Goal: Transaction & Acquisition: Purchase product/service

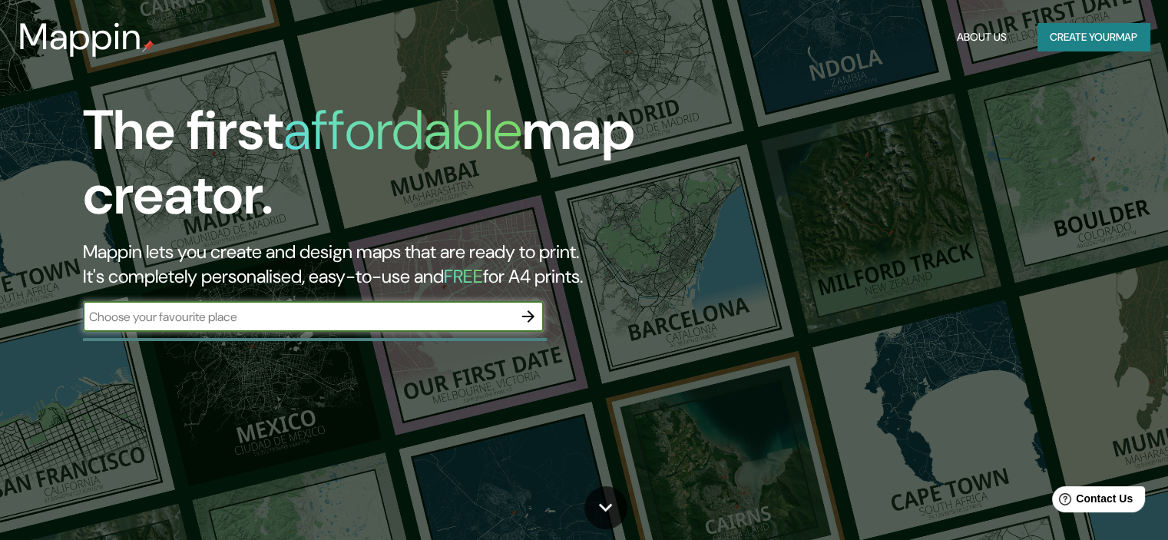
click at [1064, 37] on button "Create your map" at bounding box center [1093, 37] width 112 height 28
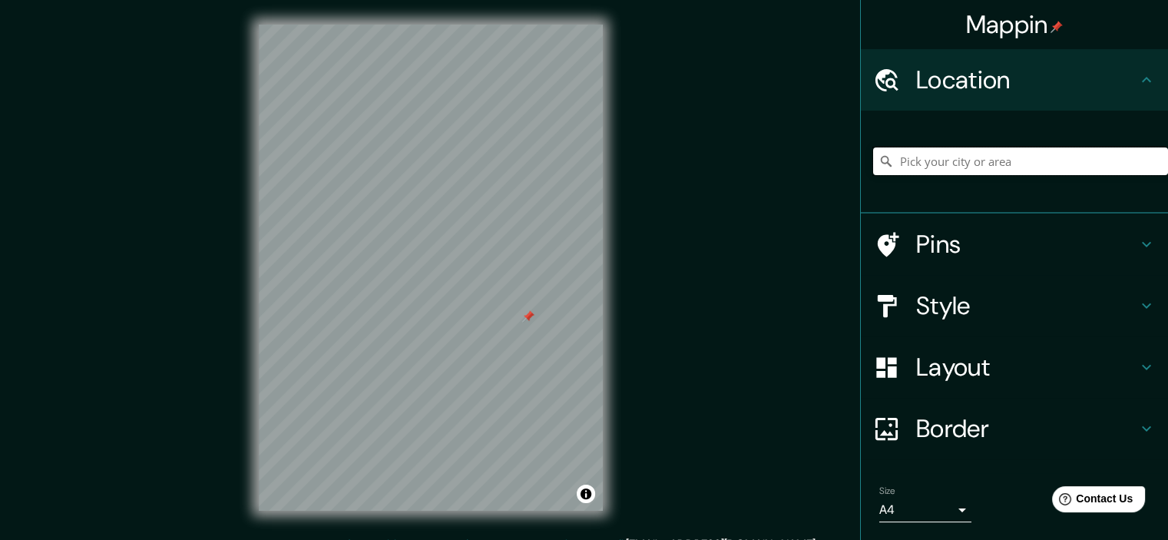
click at [903, 168] on input "Pick your city or area" at bounding box center [1020, 161] width 295 height 28
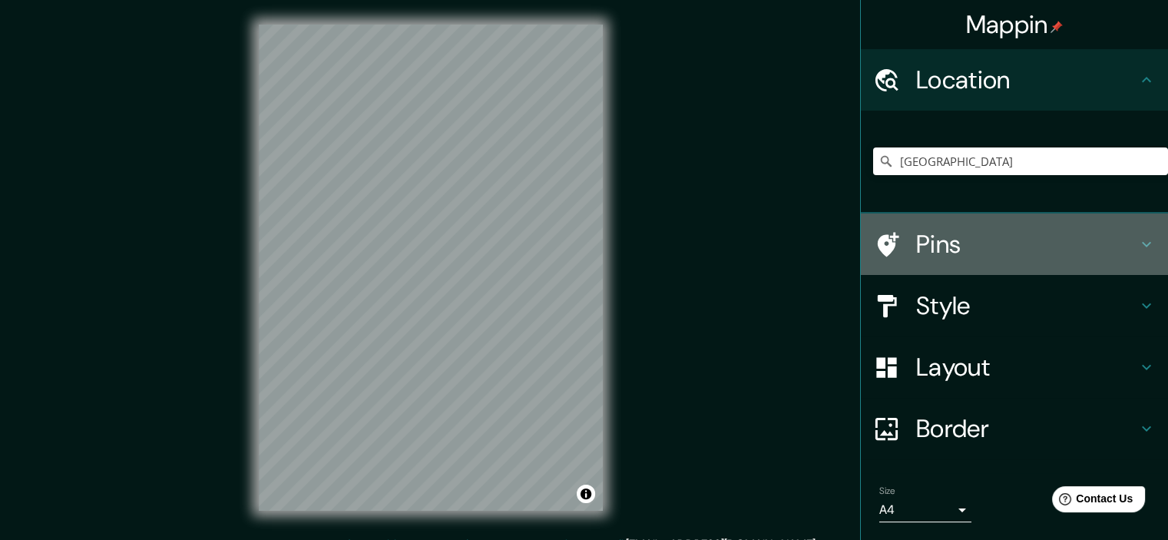
click at [1137, 241] on icon at bounding box center [1146, 244] width 18 height 18
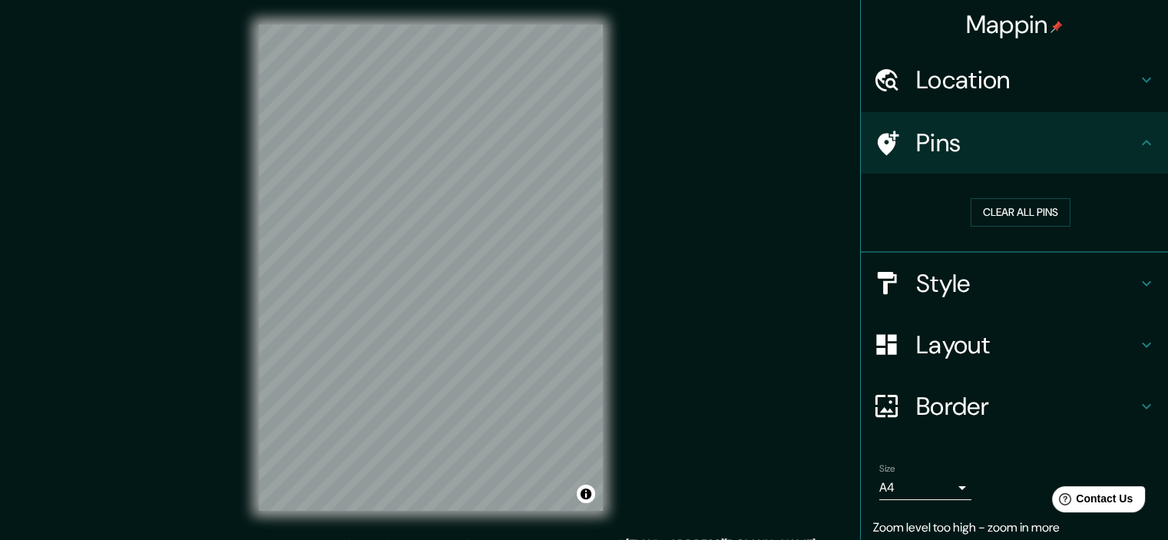
click at [1137, 282] on icon at bounding box center [1146, 283] width 18 height 18
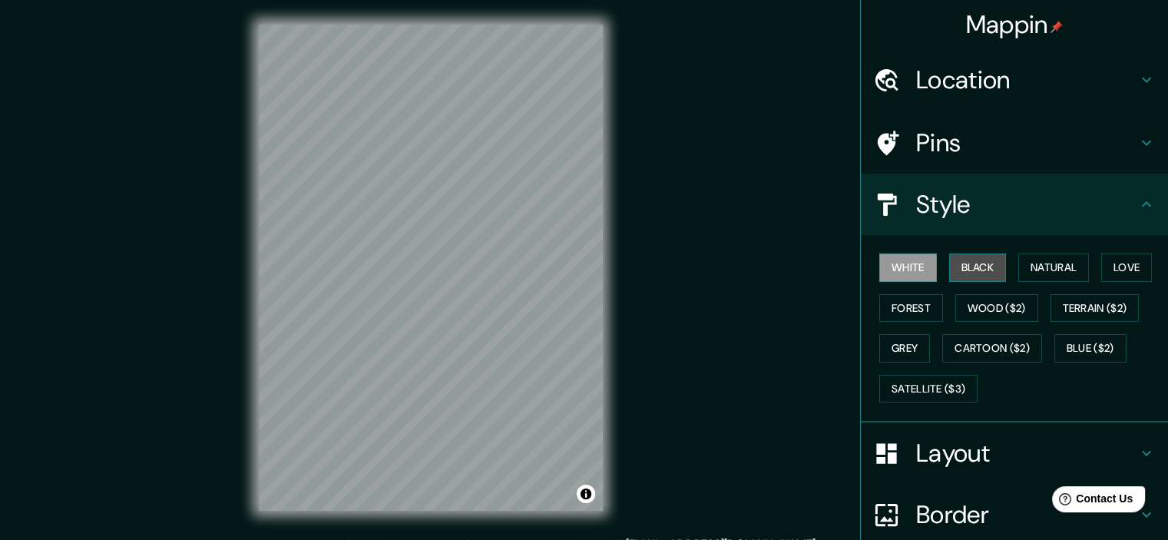
click at [961, 273] on button "Black" at bounding box center [978, 267] width 58 height 28
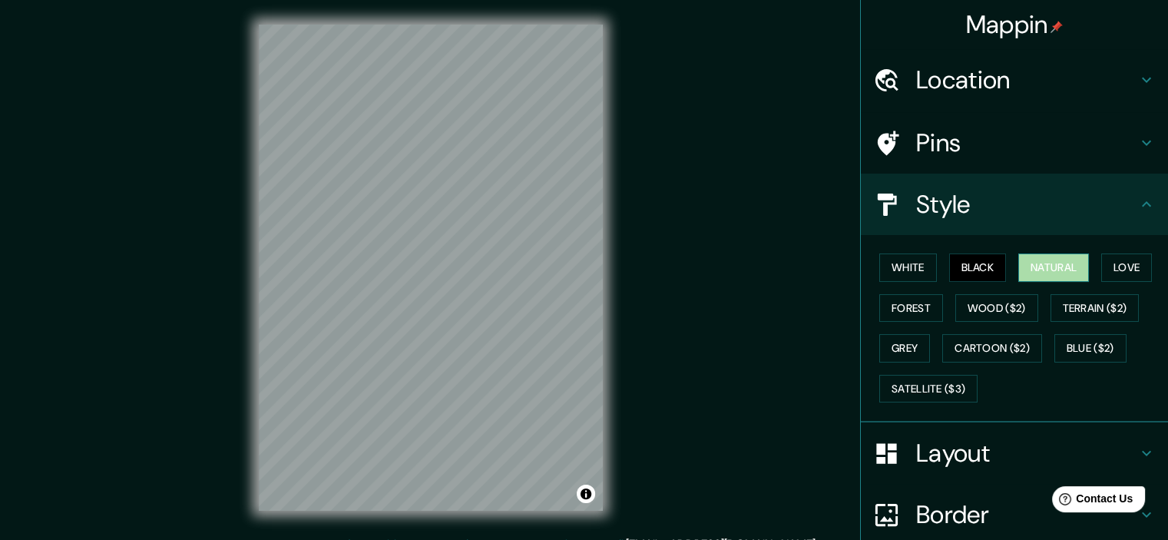
click at [1048, 261] on button "Natural" at bounding box center [1053, 267] width 71 height 28
click at [879, 311] on button "Forest" at bounding box center [911, 308] width 64 height 28
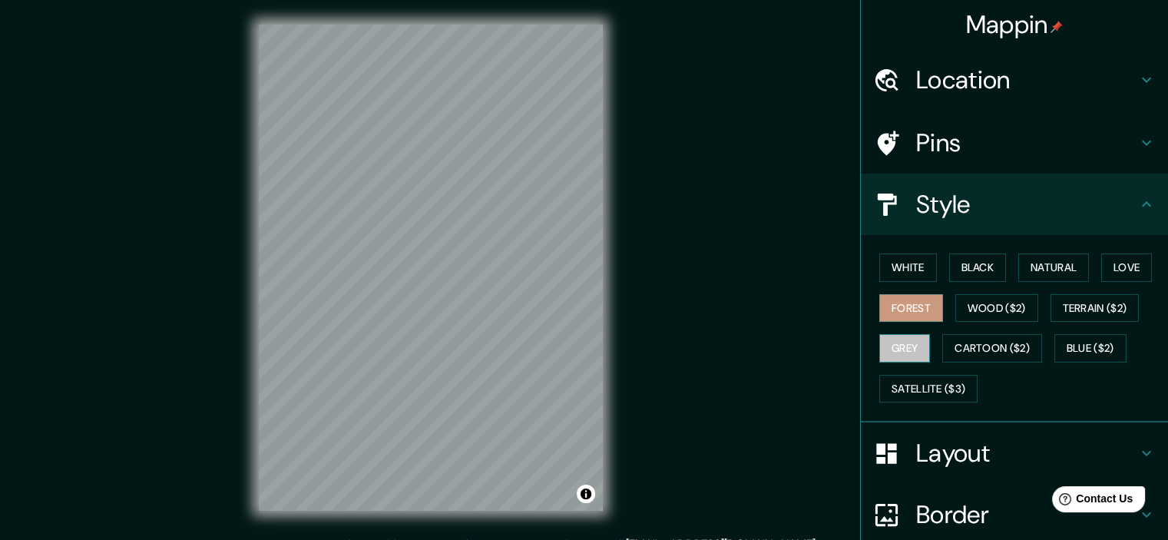
click at [901, 353] on button "Grey" at bounding box center [904, 348] width 51 height 28
click at [1062, 260] on button "Natural" at bounding box center [1053, 267] width 71 height 28
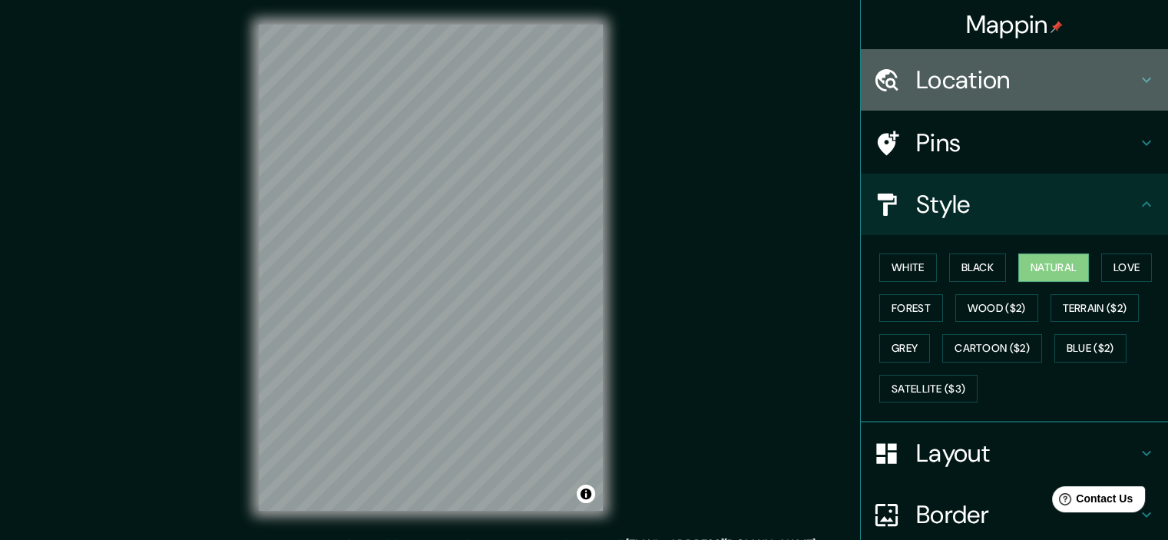
click at [1140, 78] on icon at bounding box center [1146, 80] width 18 height 18
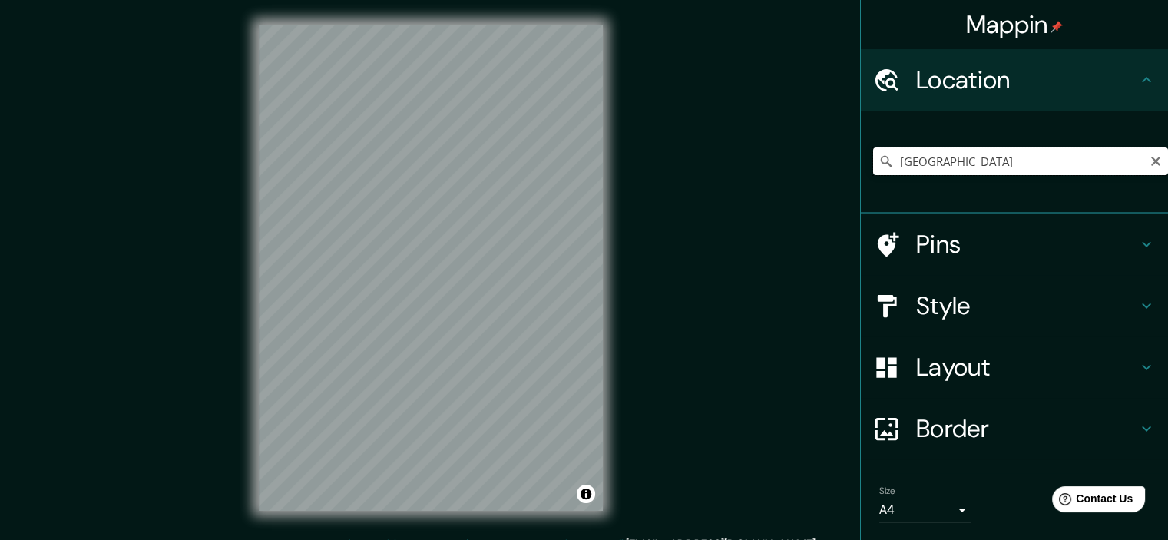
click at [925, 155] on input "[GEOGRAPHIC_DATA]" at bounding box center [1020, 161] width 295 height 28
click at [891, 158] on input "[GEOGRAPHIC_DATA]" at bounding box center [1020, 161] width 295 height 28
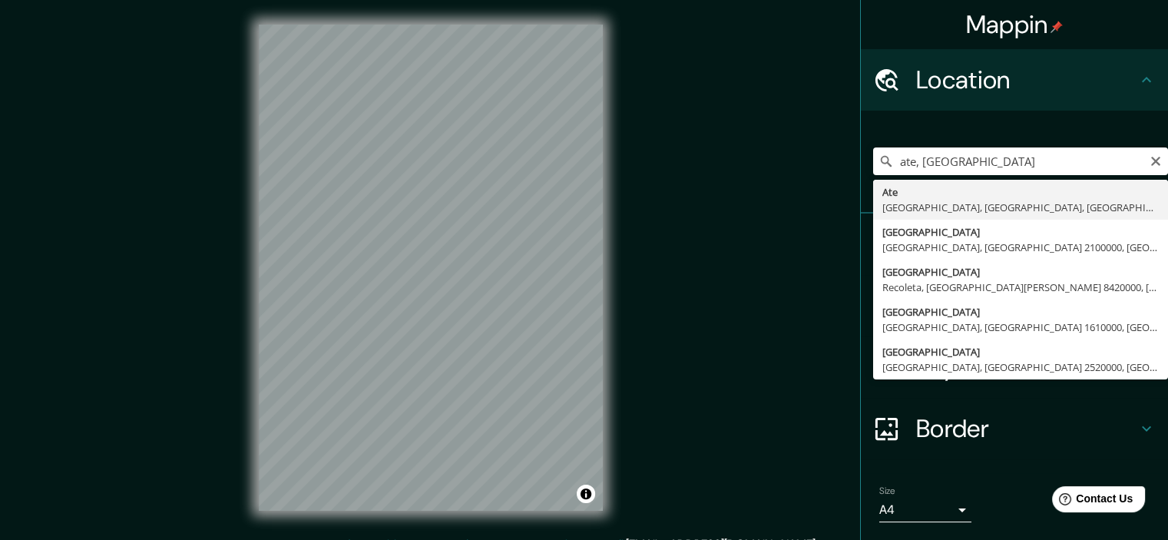
type input "Ate, [GEOGRAPHIC_DATA], [GEOGRAPHIC_DATA], [GEOGRAPHIC_DATA]"
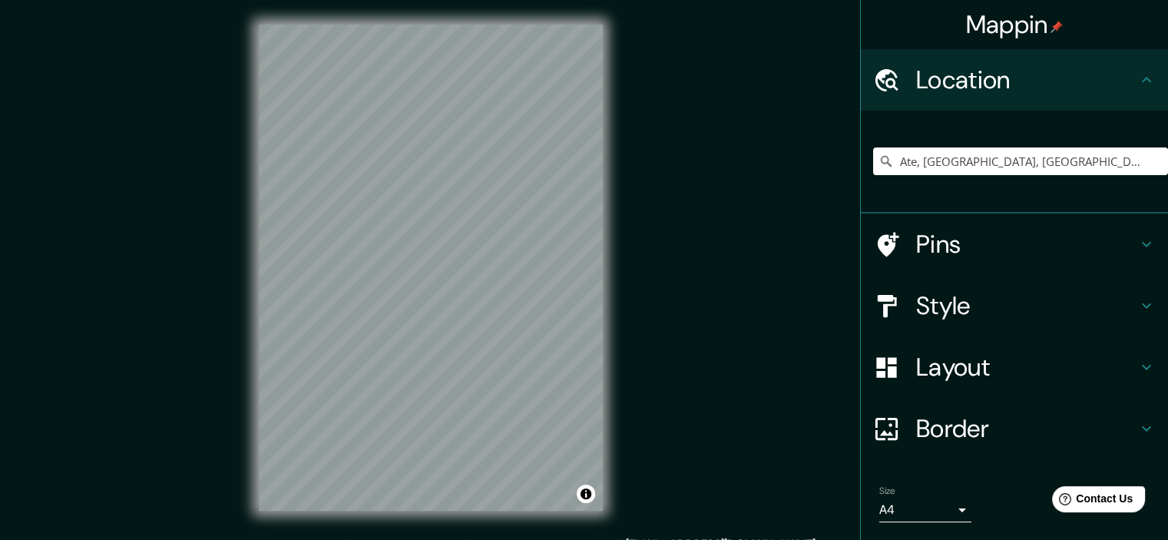
click at [957, 246] on h4 "Pins" at bounding box center [1026, 244] width 221 height 31
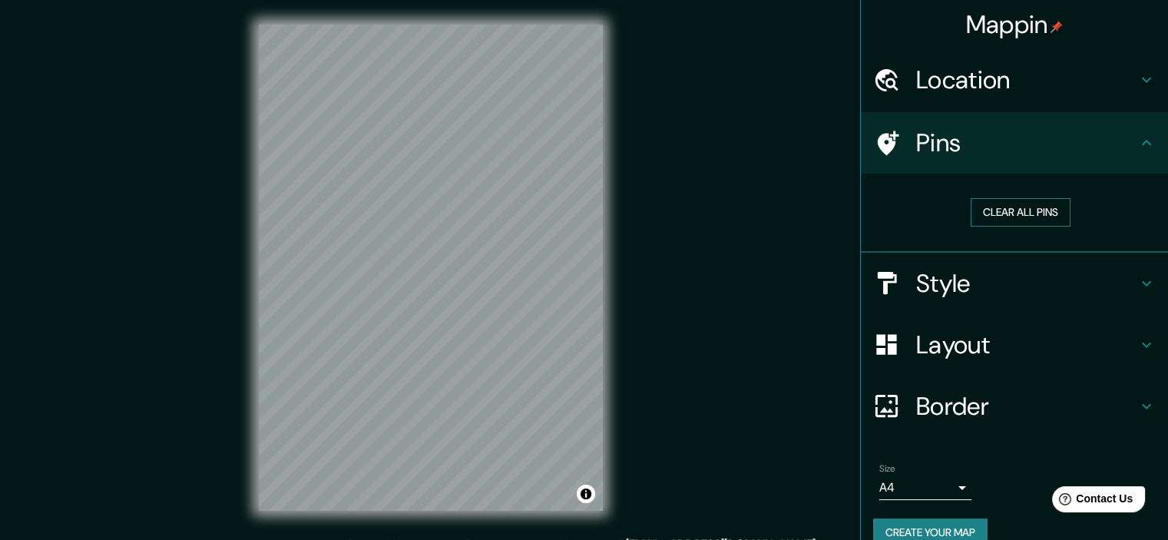
click at [1008, 212] on button "Clear all pins" at bounding box center [1021, 212] width 100 height 28
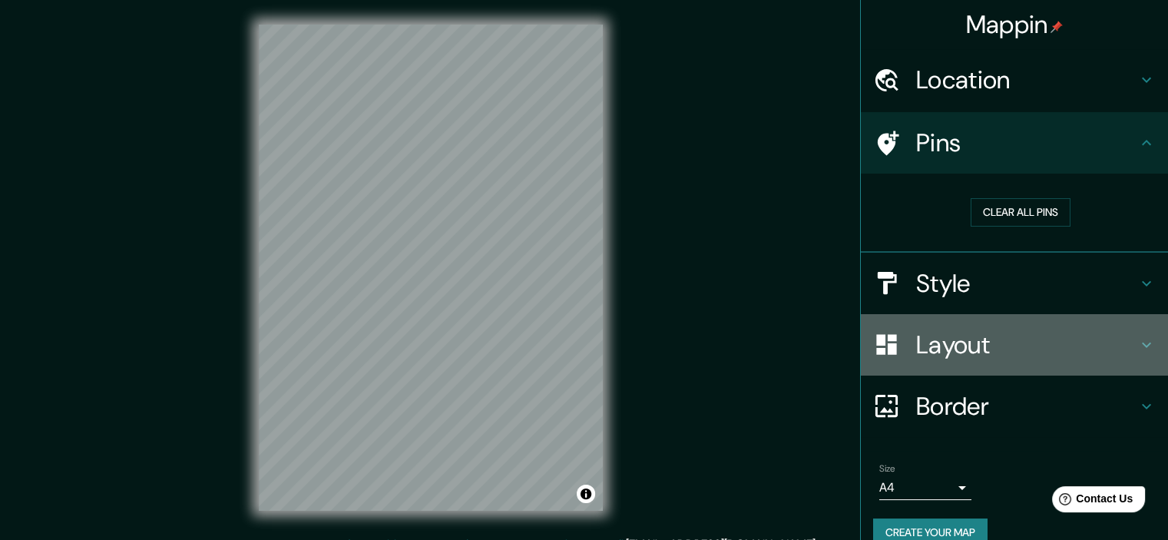
click at [1137, 347] on icon at bounding box center [1146, 345] width 18 height 18
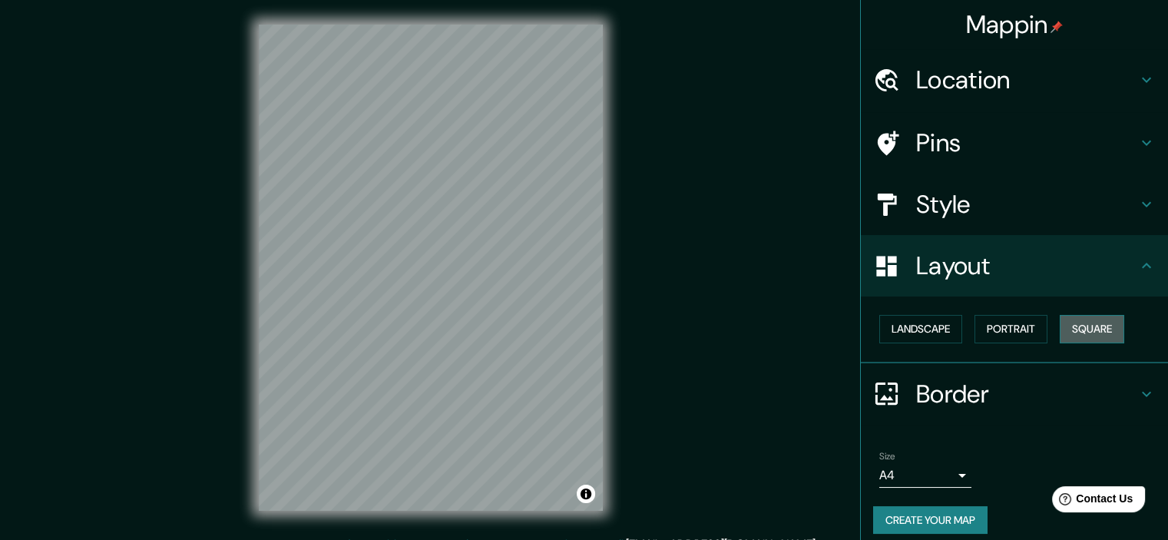
click at [1080, 326] on button "Square" at bounding box center [1092, 329] width 65 height 28
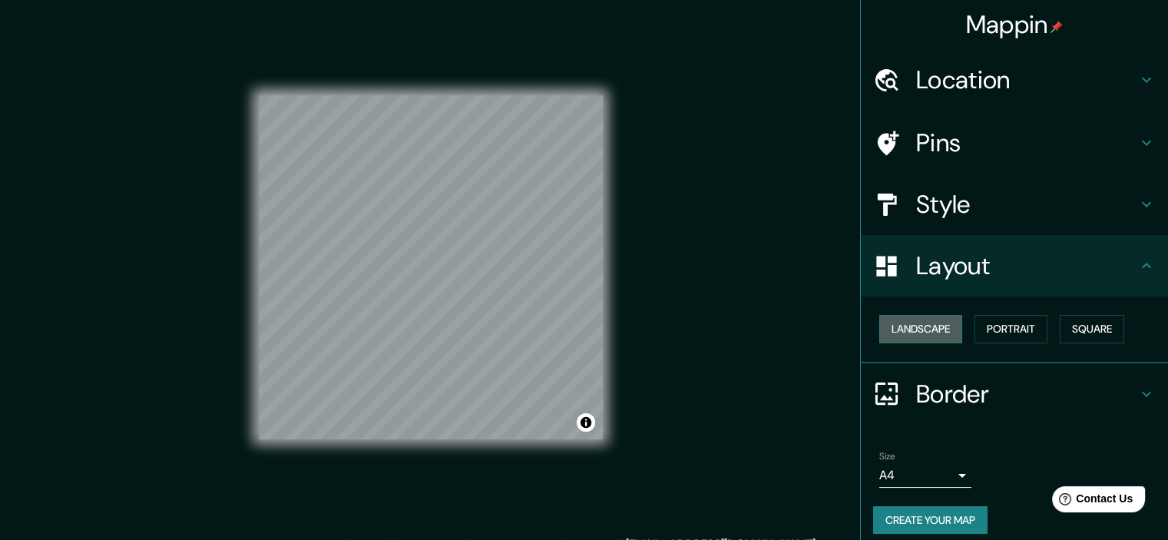
click at [908, 333] on button "Landscape" at bounding box center [920, 329] width 83 height 28
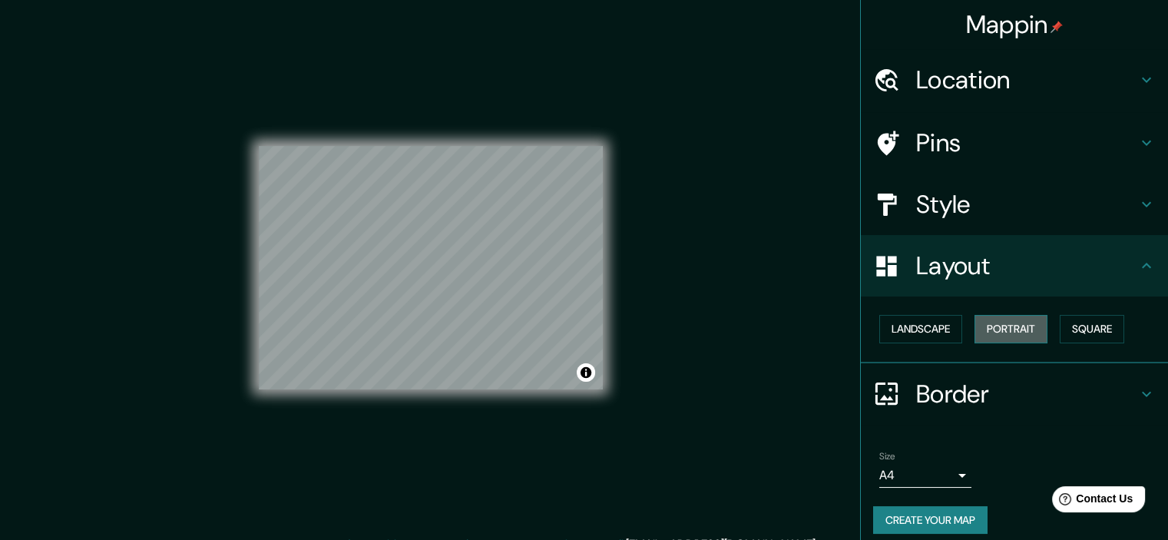
click at [1011, 326] on button "Portrait" at bounding box center [1010, 329] width 73 height 28
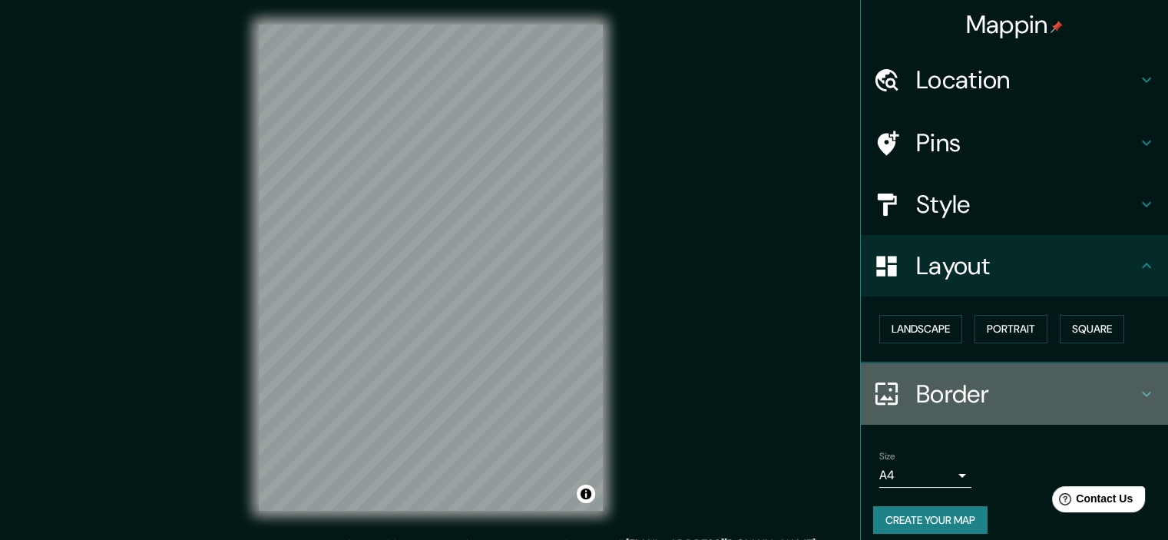
click at [1137, 396] on icon at bounding box center [1146, 394] width 18 height 18
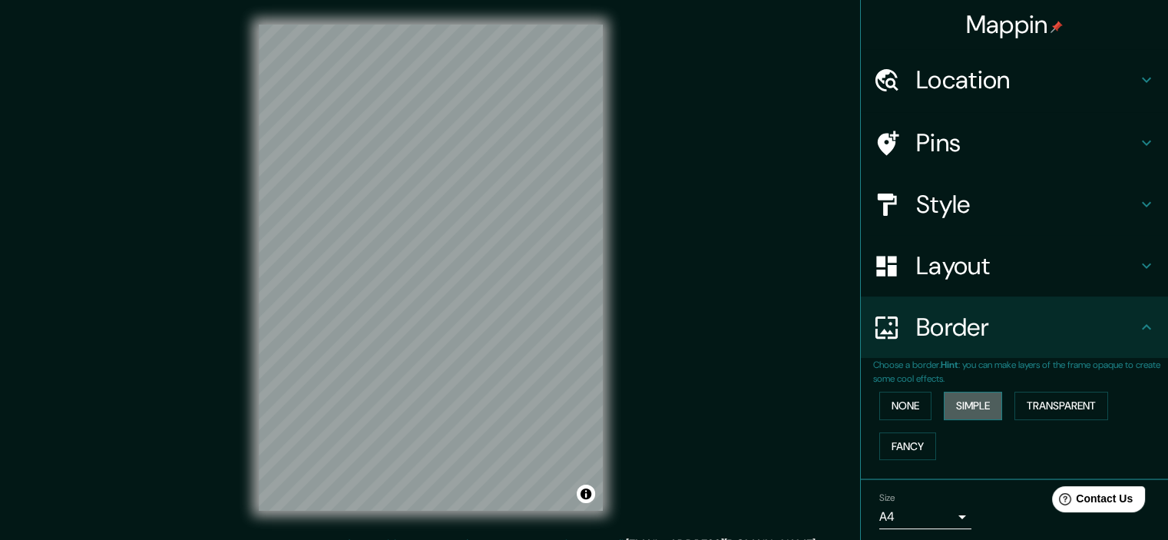
click at [964, 399] on button "Simple" at bounding box center [973, 406] width 58 height 28
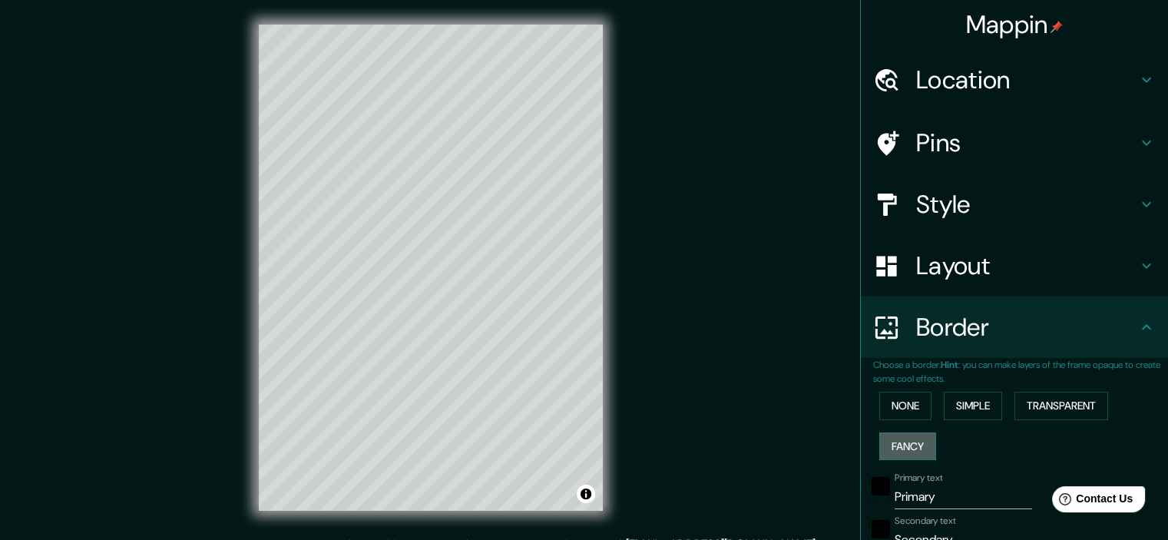
click at [891, 445] on button "Fancy" at bounding box center [907, 446] width 57 height 28
click at [896, 402] on button "None" at bounding box center [905, 406] width 52 height 28
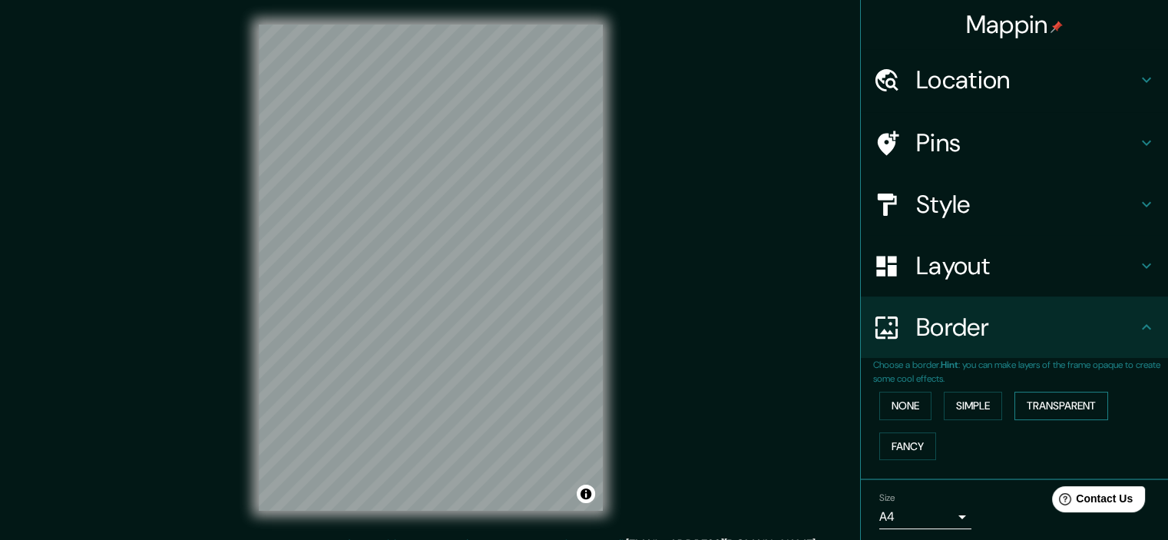
click at [1064, 406] on button "Transparent" at bounding box center [1061, 406] width 94 height 28
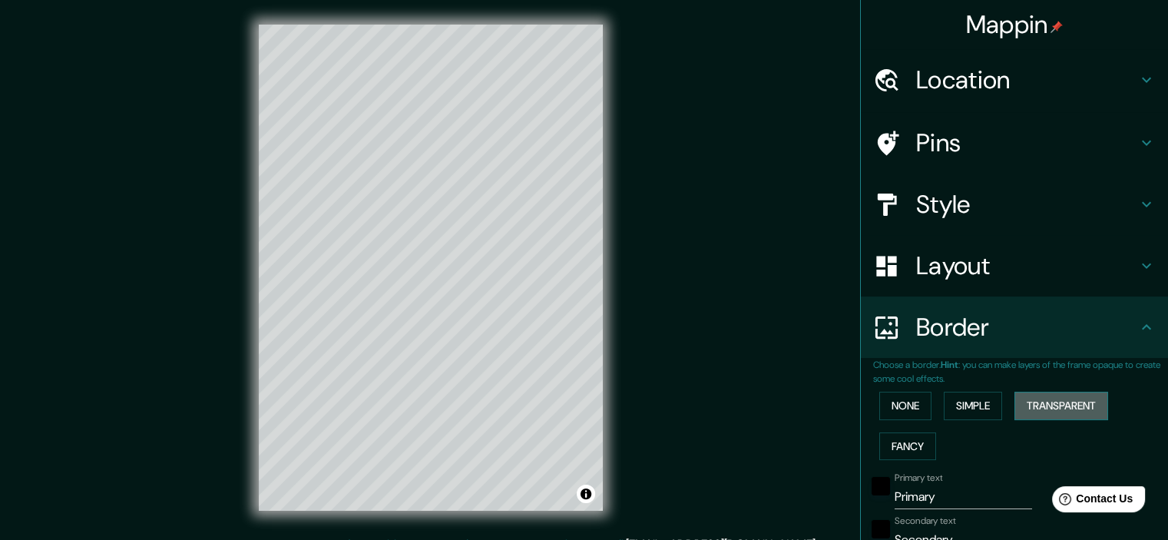
click at [1049, 406] on button "Transparent" at bounding box center [1061, 406] width 94 height 28
type input "215"
type input "36"
click at [900, 406] on button "None" at bounding box center [905, 406] width 52 height 28
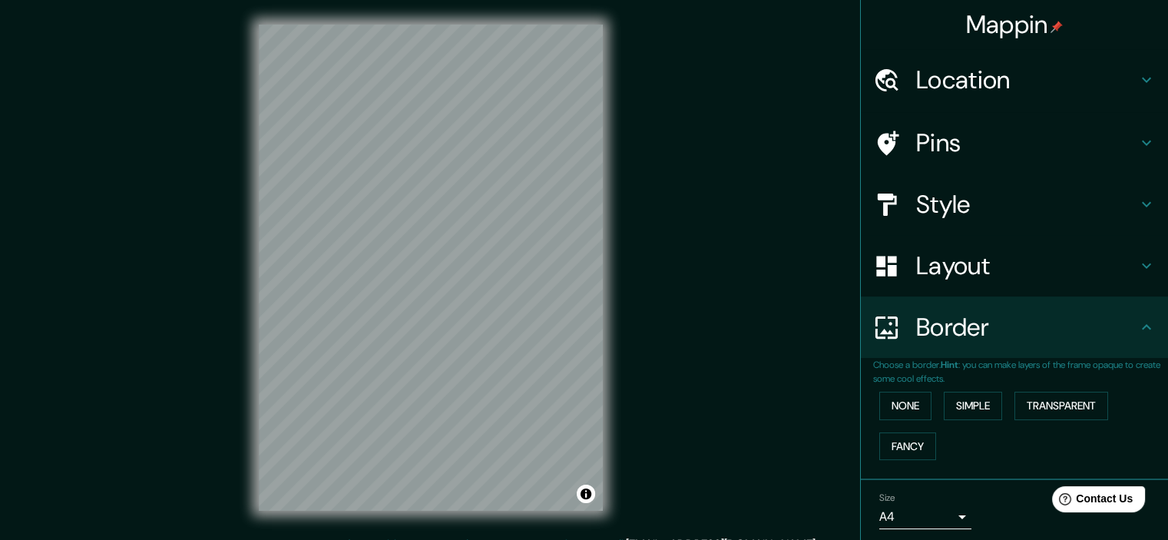
click at [1109, 273] on h4 "Layout" at bounding box center [1026, 265] width 221 height 31
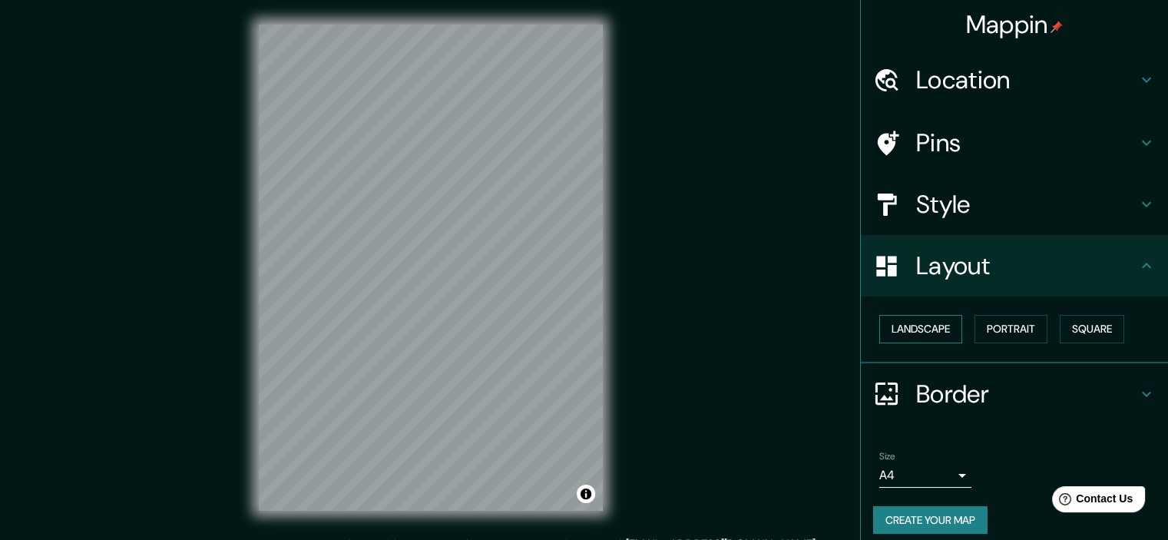
click at [899, 329] on button "Landscape" at bounding box center [920, 329] width 83 height 28
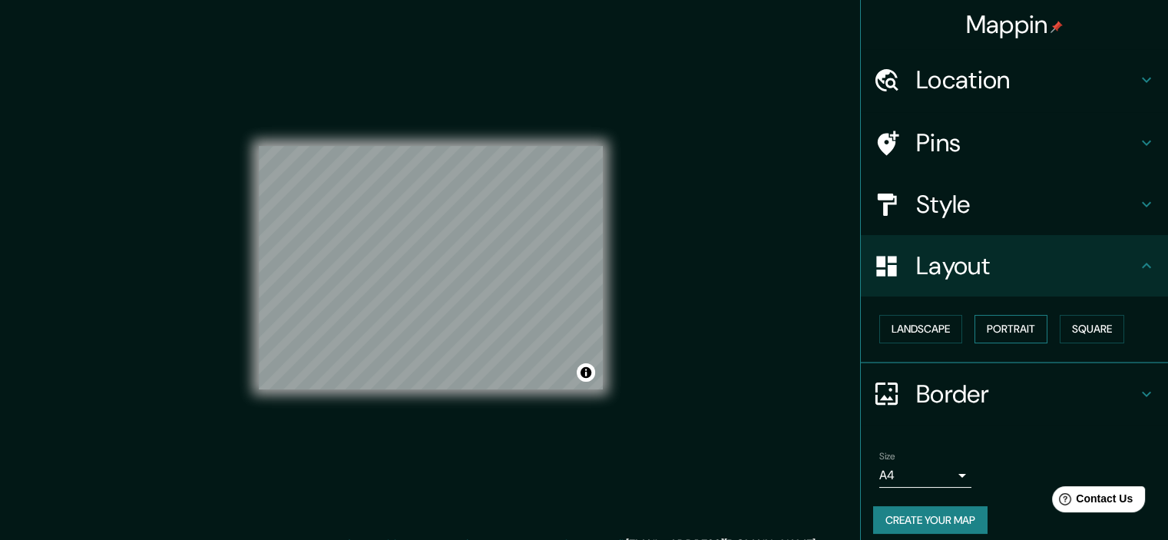
click at [992, 334] on button "Portrait" at bounding box center [1010, 329] width 73 height 28
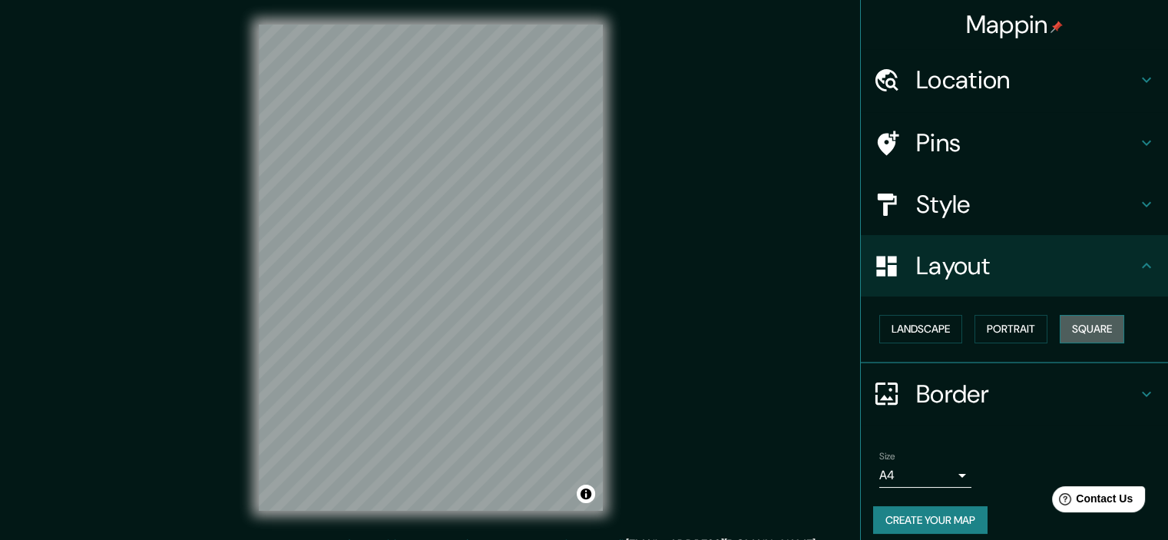
click at [1090, 328] on button "Square" at bounding box center [1092, 329] width 65 height 28
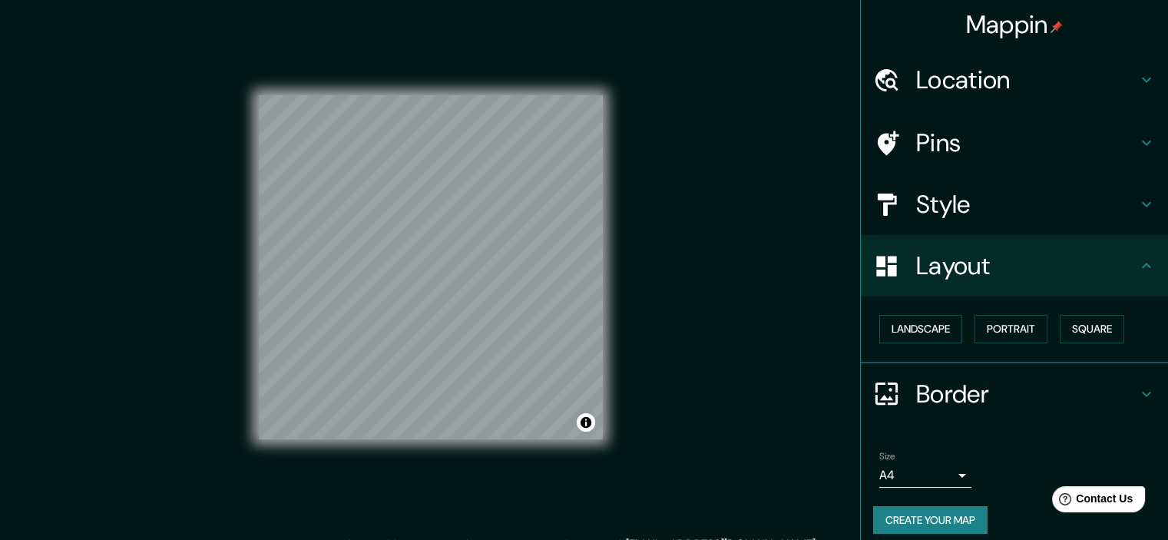
drag, startPoint x: 1106, startPoint y: 327, endPoint x: 1131, endPoint y: 342, distance: 28.6
click at [1131, 342] on div "Landscape [GEOGRAPHIC_DATA]" at bounding box center [1020, 329] width 295 height 41
click at [1025, 196] on h4 "Style" at bounding box center [1026, 204] width 221 height 31
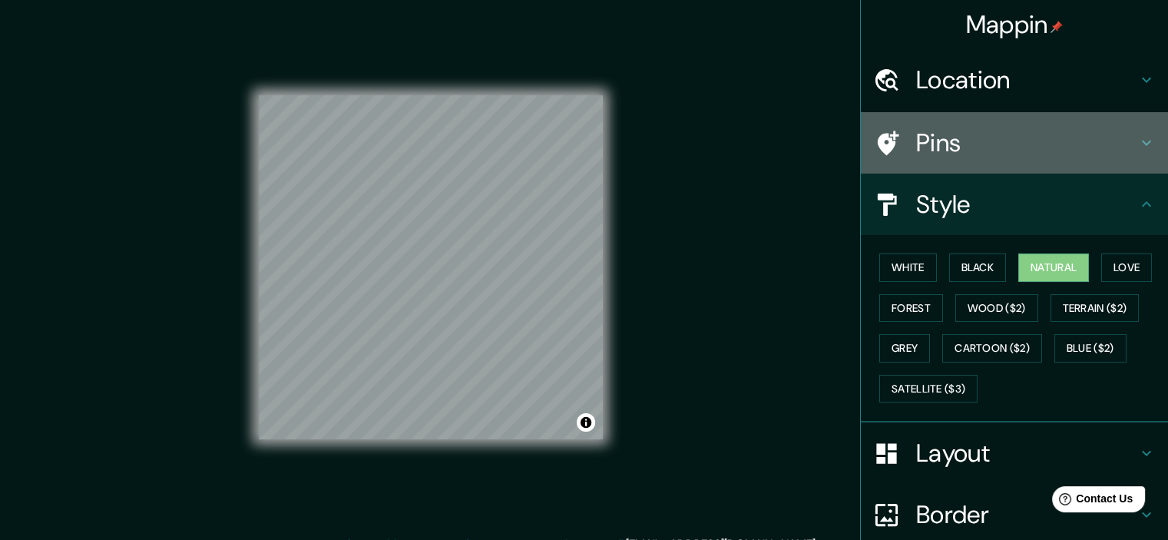
click at [1116, 140] on h4 "Pins" at bounding box center [1026, 142] width 221 height 31
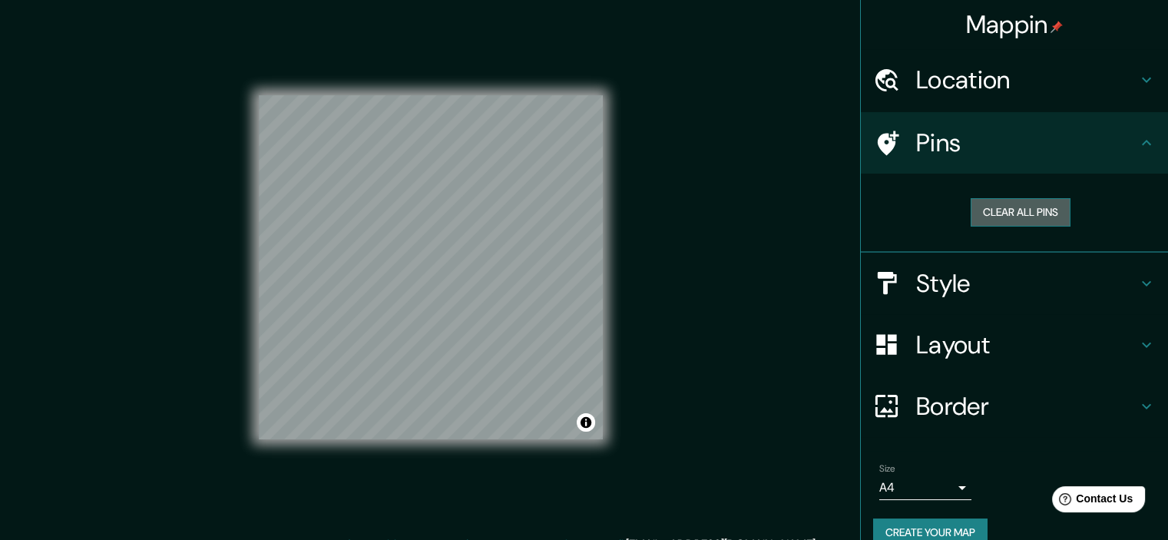
click at [1042, 216] on button "Clear all pins" at bounding box center [1021, 212] width 100 height 28
click at [1154, 239] on div "Clear all pins" at bounding box center [1014, 213] width 307 height 79
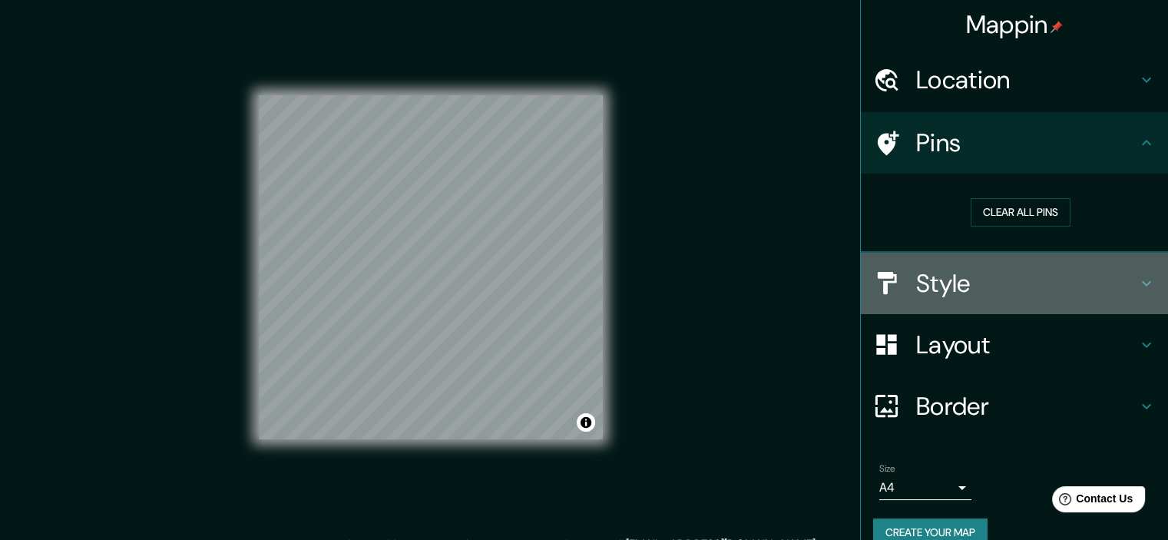
click at [1137, 279] on icon at bounding box center [1146, 283] width 18 height 18
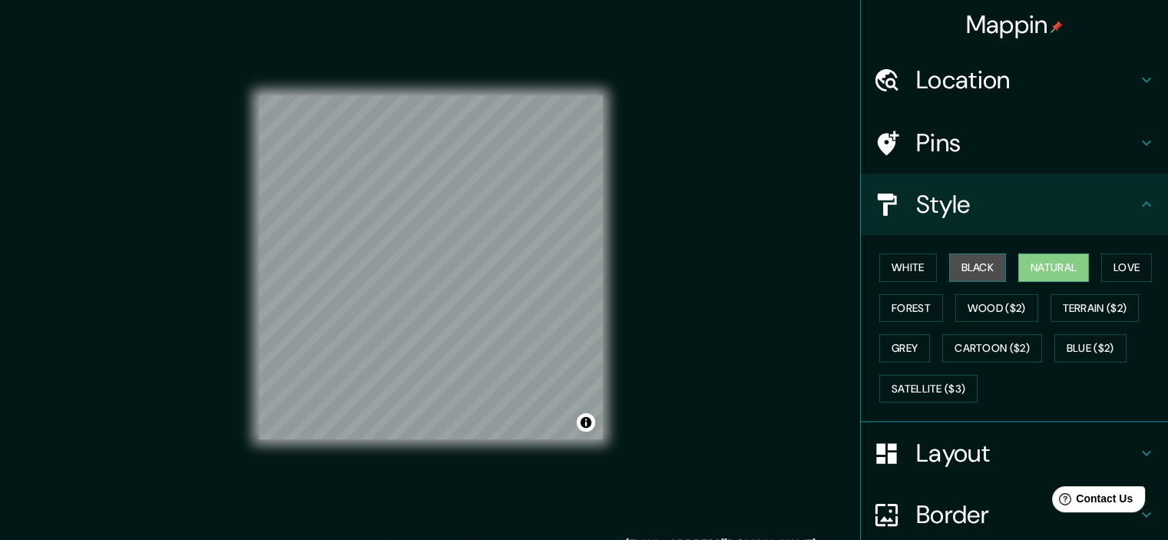
click at [967, 264] on button "Black" at bounding box center [978, 267] width 58 height 28
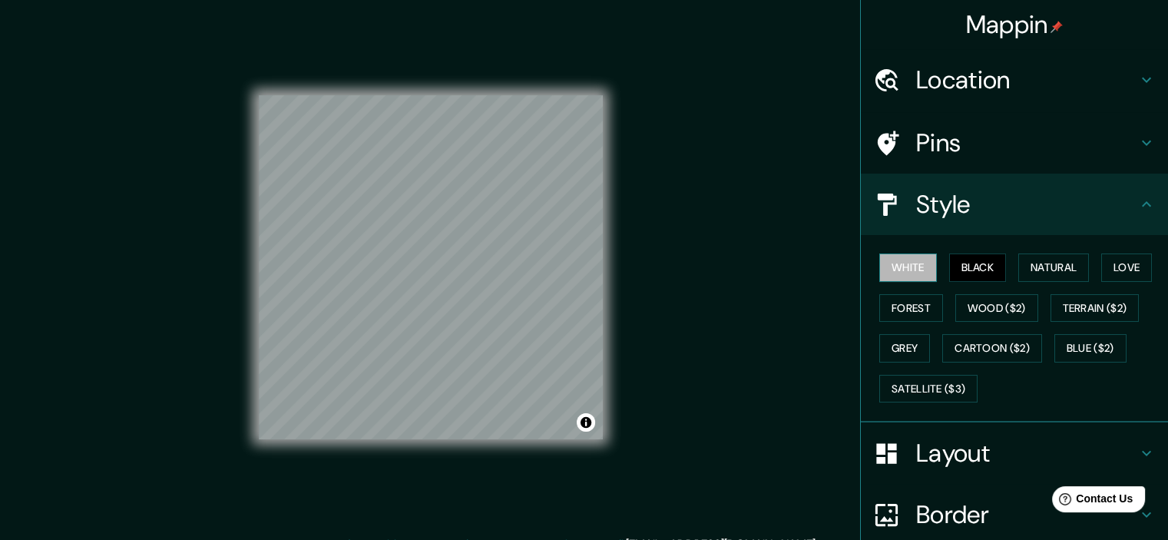
click at [907, 264] on button "White" at bounding box center [908, 267] width 58 height 28
click at [992, 350] on button "Cartoon ($2)" at bounding box center [992, 348] width 100 height 28
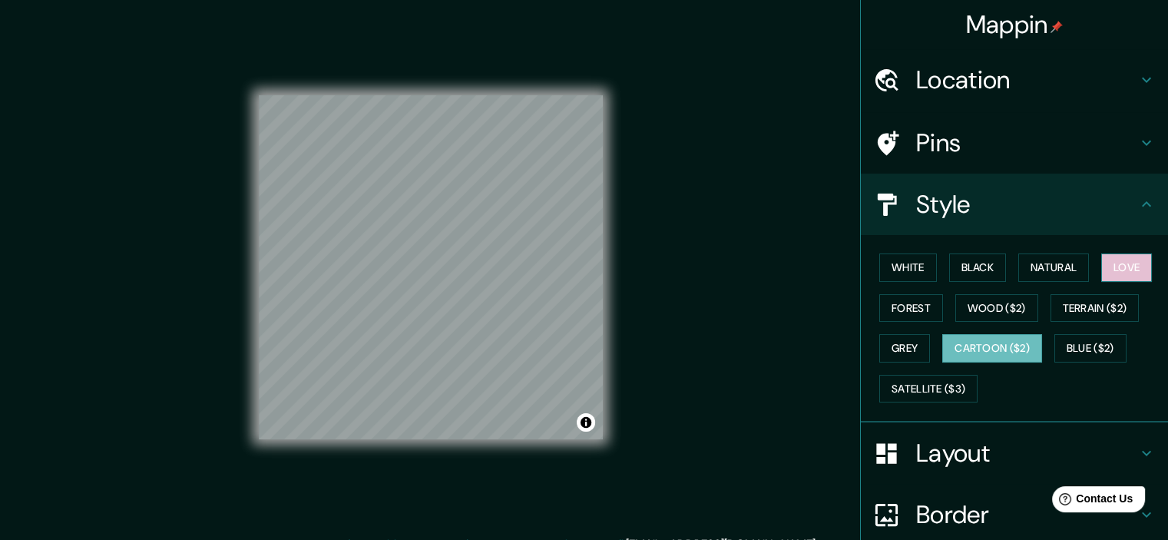
click at [1128, 262] on button "Love" at bounding box center [1126, 267] width 51 height 28
click at [911, 263] on button "White" at bounding box center [908, 267] width 58 height 28
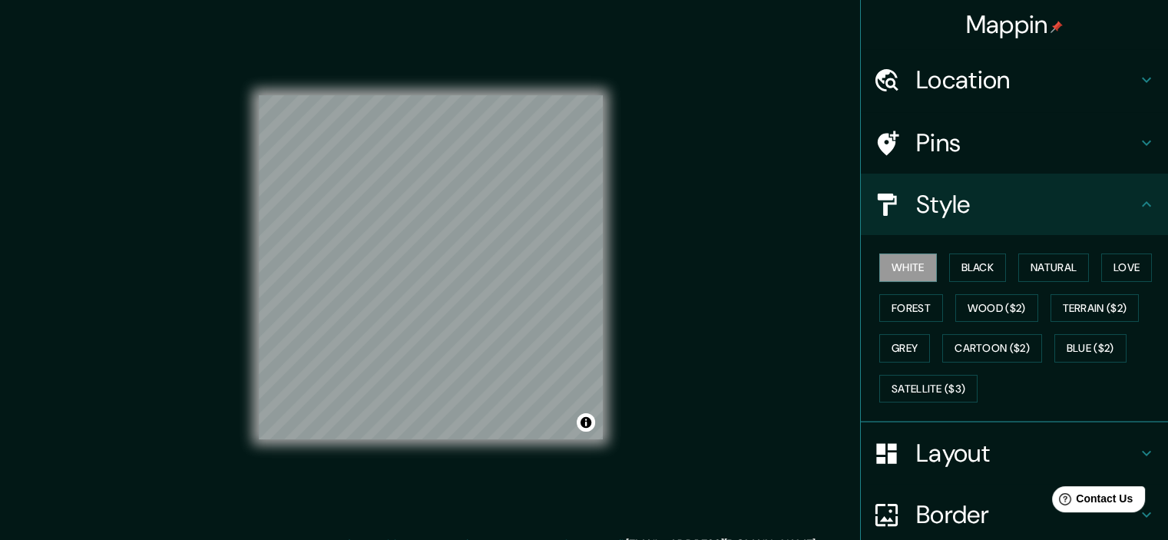
click at [1001, 259] on div "White Black Natural Love Forest Wood ($2) Terrain ($2) Grey Cartoon ($2) Blue (…" at bounding box center [1020, 327] width 295 height 161
click at [977, 260] on button "Black" at bounding box center [978, 267] width 58 height 28
click at [1042, 266] on button "Natural" at bounding box center [1053, 267] width 71 height 28
